Goal: Task Accomplishment & Management: Manage account settings

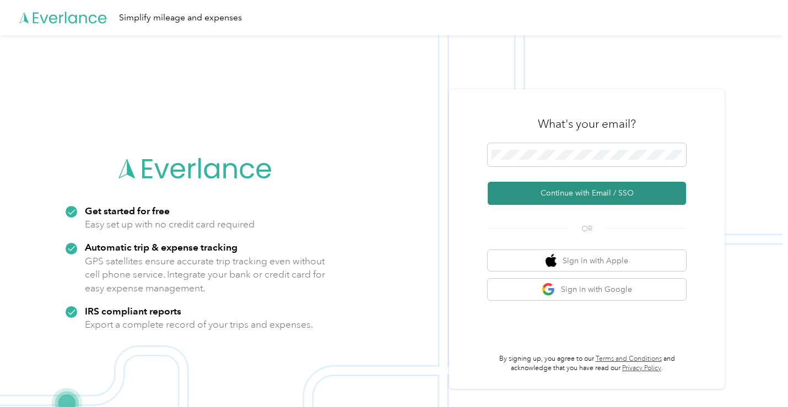
click at [637, 191] on button "Continue with Email / SSO" at bounding box center [587, 193] width 198 height 23
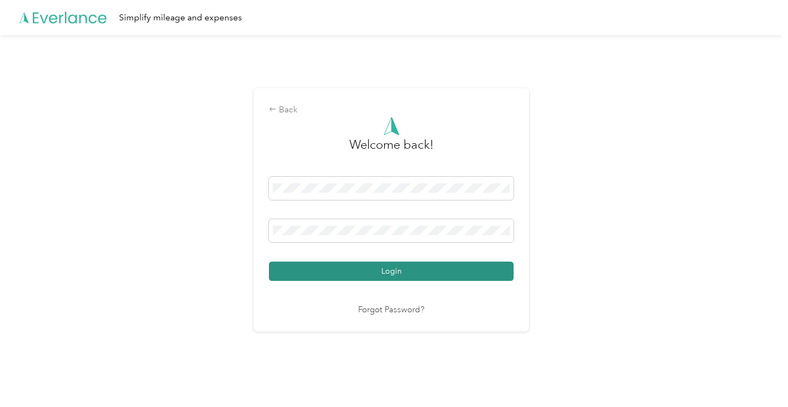
click at [425, 269] on button "Login" at bounding box center [391, 271] width 245 height 19
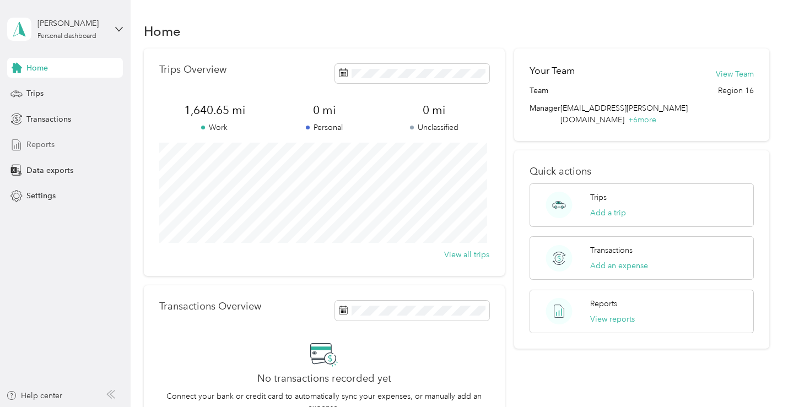
click at [37, 141] on span "Reports" at bounding box center [40, 145] width 28 height 12
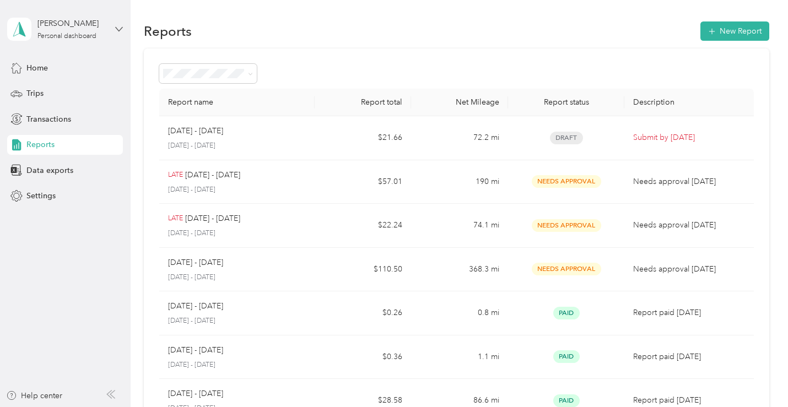
click at [116, 32] on icon at bounding box center [119, 29] width 8 height 8
click at [57, 94] on div "Log out" at bounding box center [154, 90] width 279 height 19
